Goal: Task Accomplishment & Management: Manage account settings

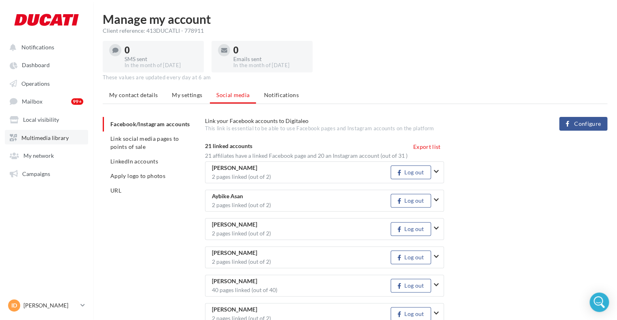
click at [36, 140] on span "Multimedia library" at bounding box center [44, 137] width 47 height 7
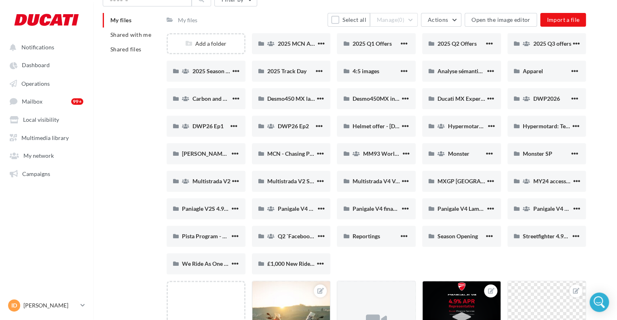
scroll to position [43, 0]
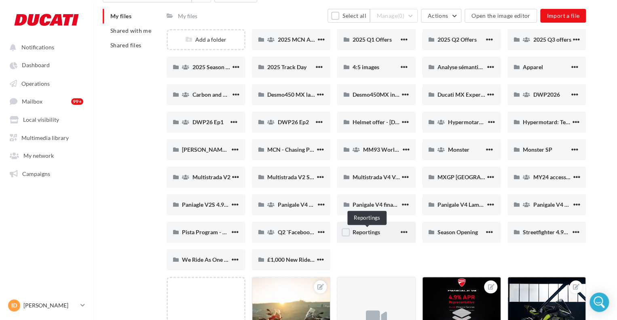
click at [378, 232] on span "Reportings" at bounding box center [365, 231] width 27 height 7
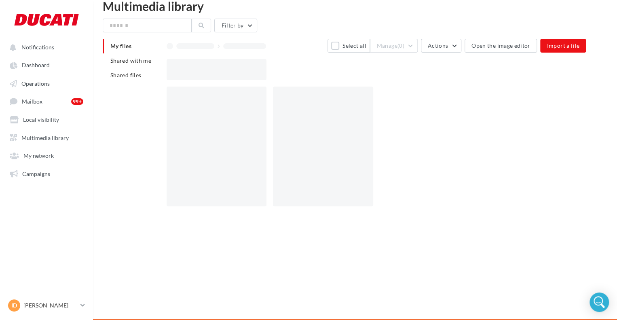
scroll to position [43, 0]
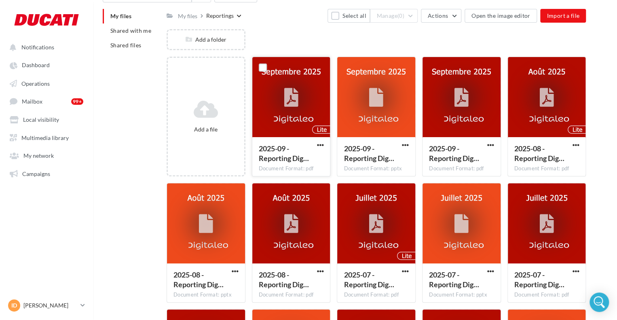
click at [298, 95] on icon at bounding box center [291, 97] width 14 height 19
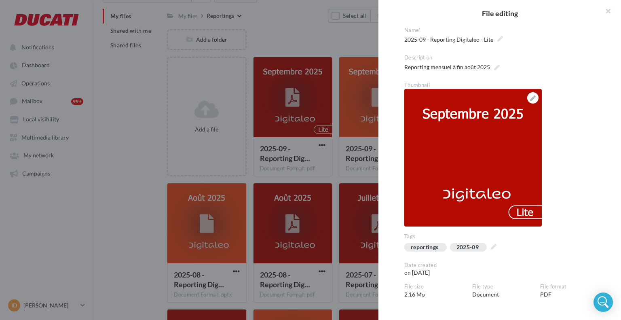
click at [269, 89] on div at bounding box center [310, 160] width 621 height 320
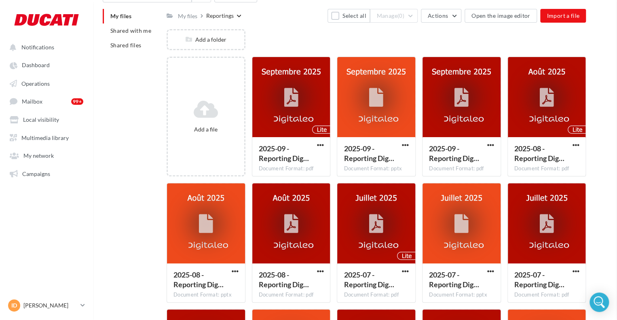
click at [320, 146] on span "button" at bounding box center [320, 144] width 7 height 7
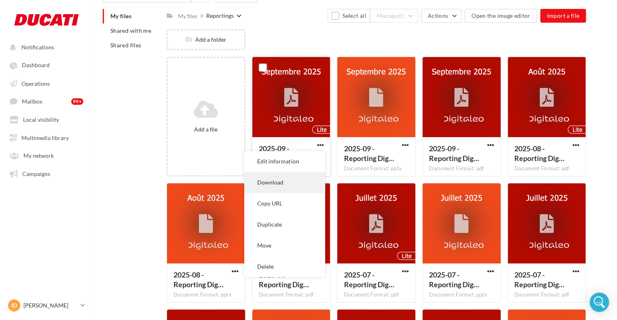
click at [287, 184] on button "Download" at bounding box center [284, 182] width 81 height 21
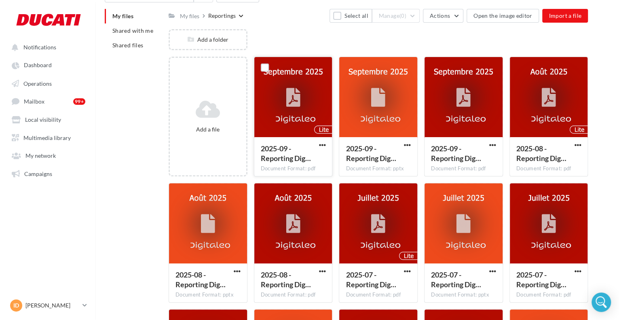
scroll to position [0, 0]
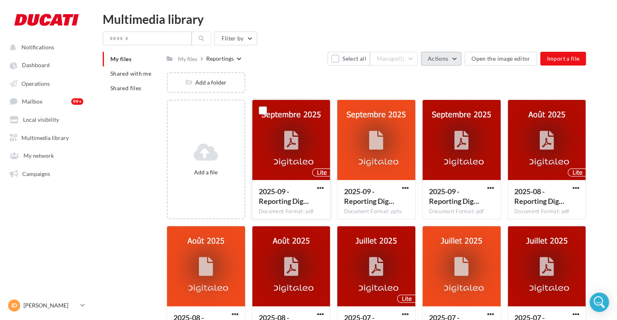
click at [458, 52] on button "Actions" at bounding box center [441, 59] width 40 height 14
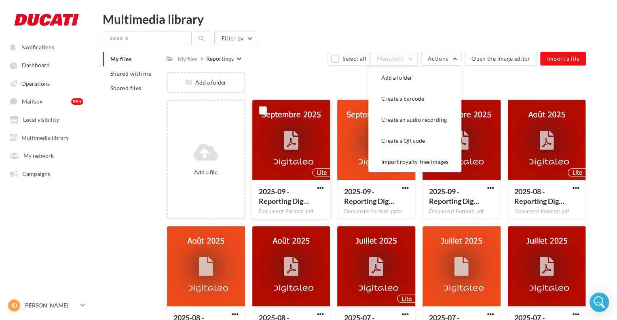
click at [320, 56] on div "My files Reportings Select all Manage (0) Actions Add a folder Create a barcode…" at bounding box center [376, 59] width 419 height 14
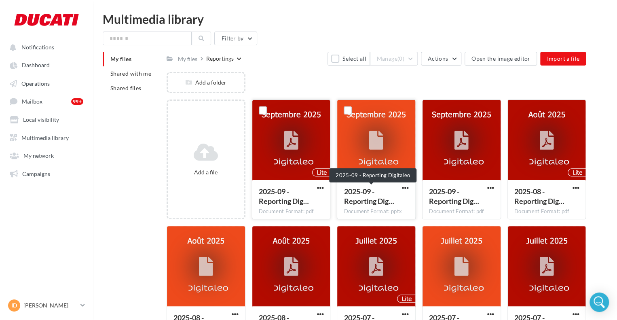
click at [384, 187] on div "2025-09 - Reporting Dig…" at bounding box center [371, 195] width 55 height 19
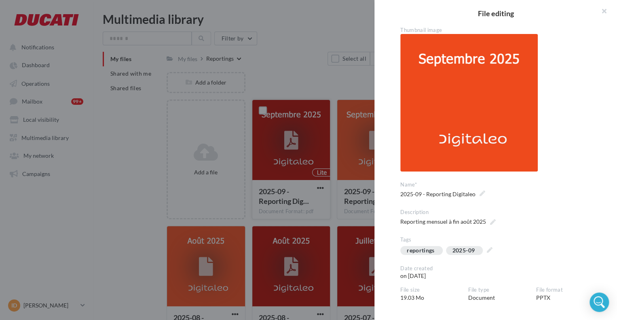
click at [281, 66] on div at bounding box center [308, 160] width 617 height 320
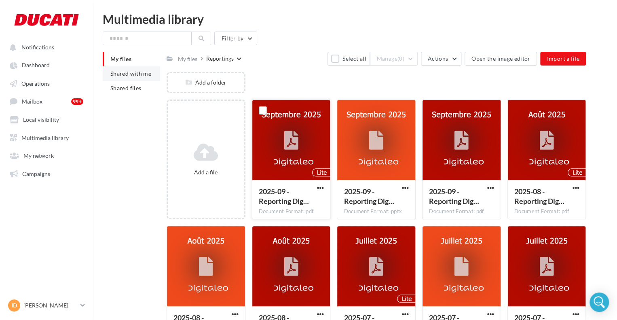
click at [121, 74] on span "Shared with me" at bounding box center [130, 73] width 41 height 7
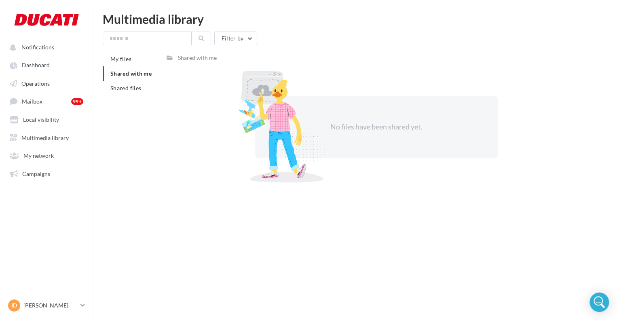
drag, startPoint x: 127, startPoint y: 104, endPoint x: 126, endPoint y: 100, distance: 4.5
click at [126, 101] on div "My files Shared with me Shared files Shared with me No files have been shared y…" at bounding box center [358, 118] width 511 height 132
click at [134, 78] on li "Shared with me" at bounding box center [131, 73] width 57 height 15
click at [126, 87] on span "Shared files" at bounding box center [125, 87] width 31 height 7
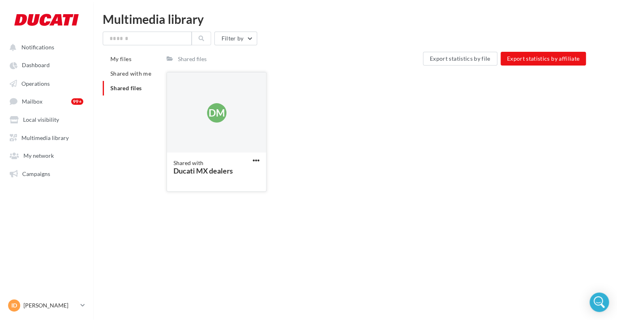
click at [214, 113] on span "DM" at bounding box center [217, 113] width 16 height 14
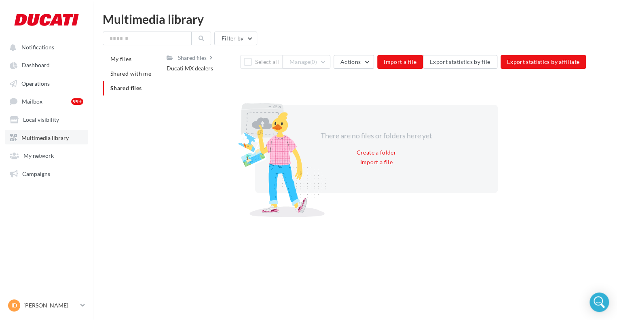
click at [35, 137] on span "Multimedia library" at bounding box center [44, 137] width 47 height 7
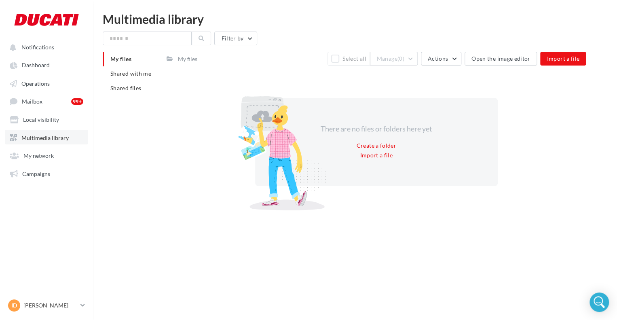
click at [35, 137] on span "Multimedia library" at bounding box center [44, 137] width 47 height 7
click at [32, 53] on button "Notifications" at bounding box center [45, 47] width 80 height 15
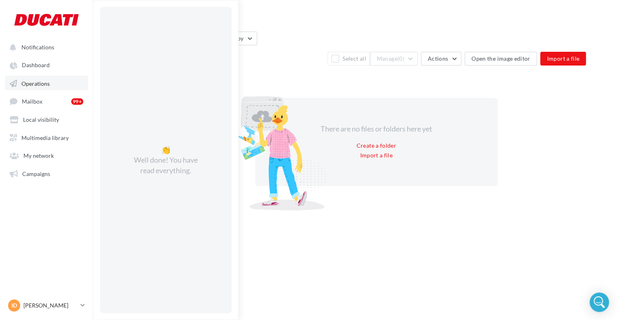
click at [39, 79] on link "Operations" at bounding box center [46, 83] width 83 height 15
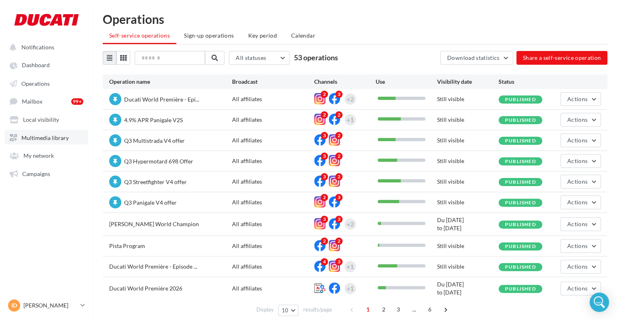
click at [37, 142] on link "Multimedia library" at bounding box center [46, 137] width 83 height 15
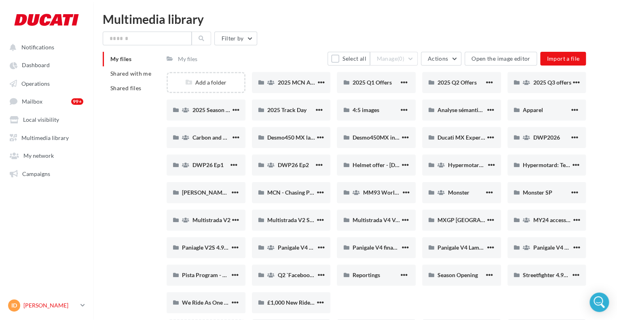
click at [41, 304] on p "[PERSON_NAME]" at bounding box center [50, 305] width 54 height 8
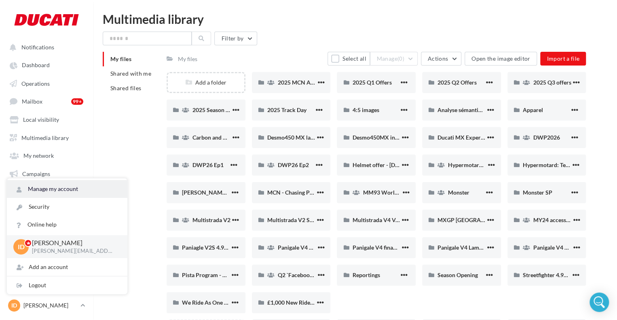
click at [58, 194] on link "Manage my account" at bounding box center [67, 189] width 120 height 18
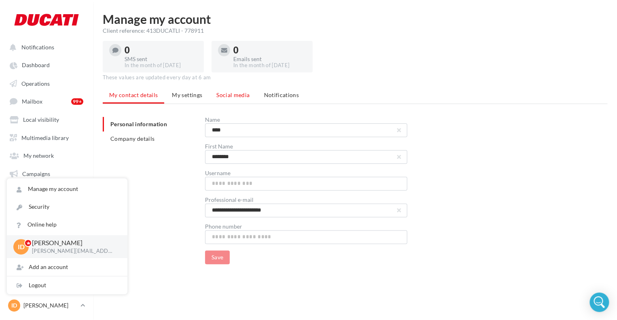
click at [228, 97] on span "Social media" at bounding box center [232, 94] width 33 height 7
